Goal: Transaction & Acquisition: Obtain resource

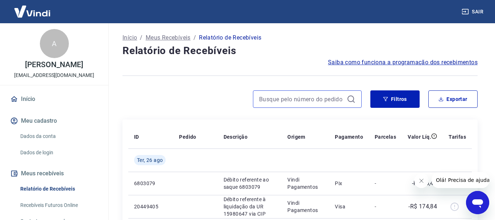
click at [297, 101] on input at bounding box center [301, 99] width 85 height 11
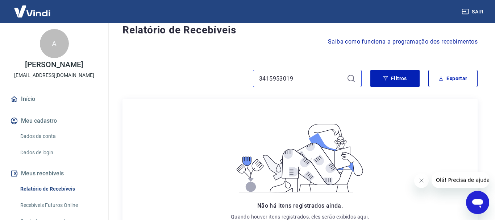
scroll to position [37, 0]
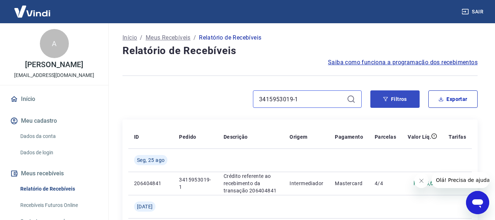
type input "3415953019-1"
click at [394, 103] on button "Filtros" at bounding box center [394, 98] width 49 height 17
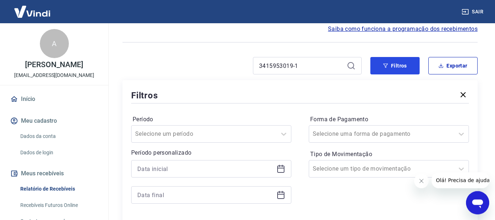
scroll to position [74, 0]
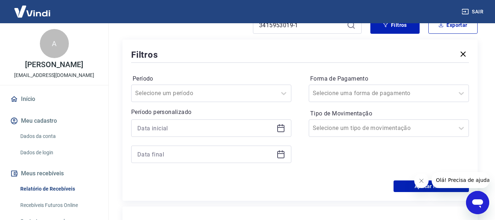
click at [282, 125] on icon at bounding box center [282, 125] width 1 height 2
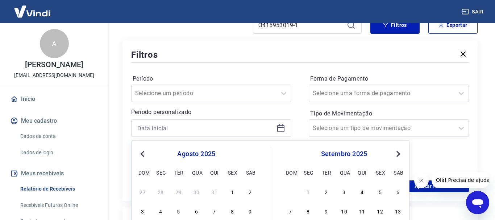
click at [141, 154] on button "Previous Month" at bounding box center [142, 153] width 9 height 9
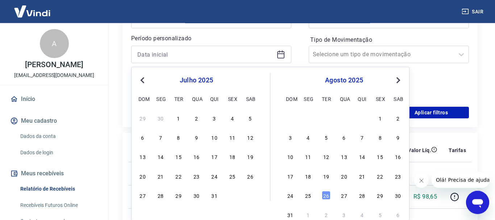
scroll to position [148, 0]
click at [140, 83] on button "Previous Month" at bounding box center [142, 79] width 9 height 9
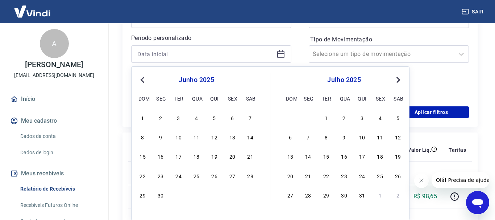
click at [143, 80] on span "Previous Month" at bounding box center [143, 79] width 0 height 8
click at [199, 179] on div "21" at bounding box center [196, 175] width 9 height 9
type input "[DATE]"
click at [199, 179] on td at bounding box center [195, 172] width 44 height 23
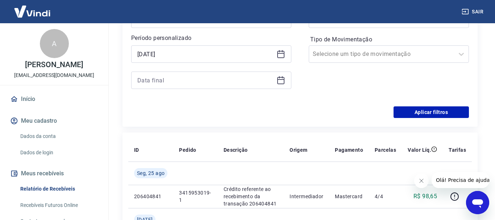
click at [282, 78] on icon at bounding box center [281, 80] width 9 height 9
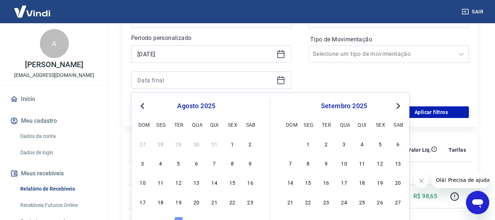
click at [146, 103] on button "Previous Month" at bounding box center [142, 106] width 9 height 9
click at [163, 145] on div "30" at bounding box center [160, 143] width 9 height 9
type input "[DATE]"
click at [163, 145] on th "ID" at bounding box center [150, 149] width 45 height 23
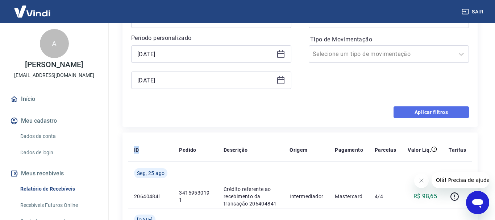
click at [424, 113] on button "Aplicar filtros" at bounding box center [431, 112] width 75 height 12
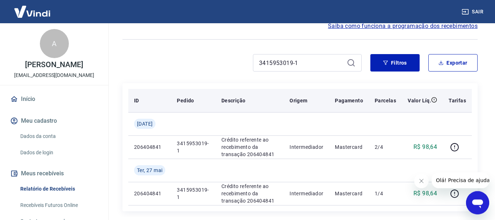
scroll to position [37, 0]
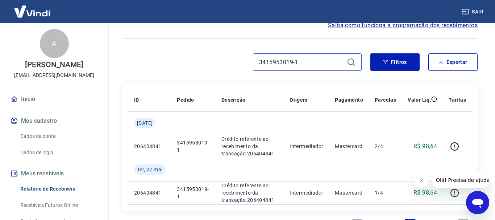
drag, startPoint x: 305, startPoint y: 61, endPoint x: 172, endPoint y: 73, distance: 134.0
click at [259, 67] on input "3415953019-1" at bounding box center [301, 62] width 85 height 11
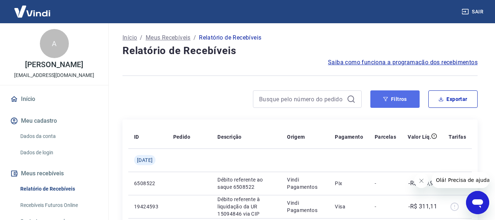
click at [405, 99] on button "Filtros" at bounding box center [394, 98] width 49 height 17
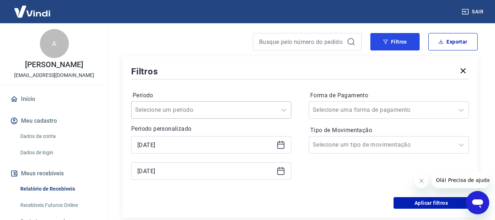
scroll to position [111, 0]
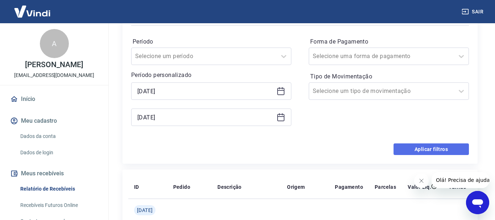
click at [422, 150] on button "Aplicar filtros" at bounding box center [431, 149] width 75 height 12
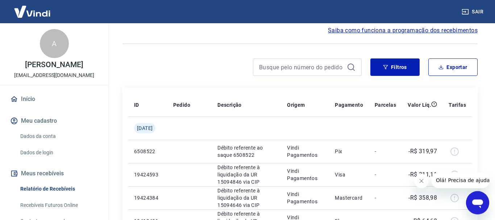
scroll to position [0, 0]
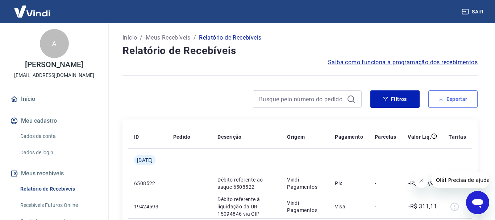
click at [448, 98] on button "Exportar" at bounding box center [452, 98] width 49 height 17
type input "[DATE]"
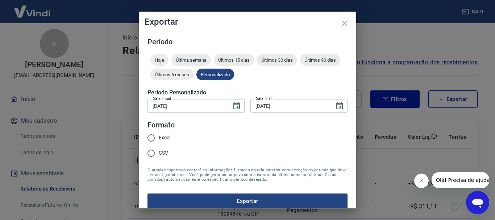
click at [164, 140] on span "Excel" at bounding box center [165, 138] width 12 height 8
click at [159, 140] on input "Excel" at bounding box center [151, 137] width 15 height 15
radio input "true"
click at [199, 200] on button "Exportar" at bounding box center [248, 200] width 200 height 15
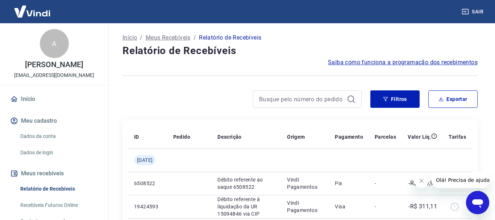
click at [174, 104] on div at bounding box center [242, 98] width 239 height 17
